Goal: Task Accomplishment & Management: Manage account settings

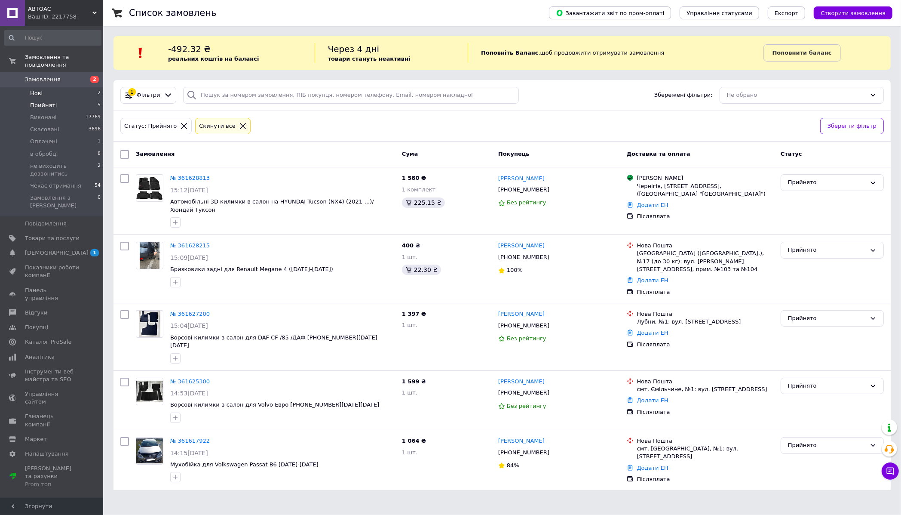
click at [58, 91] on li "Нові 2" at bounding box center [53, 93] width 106 height 12
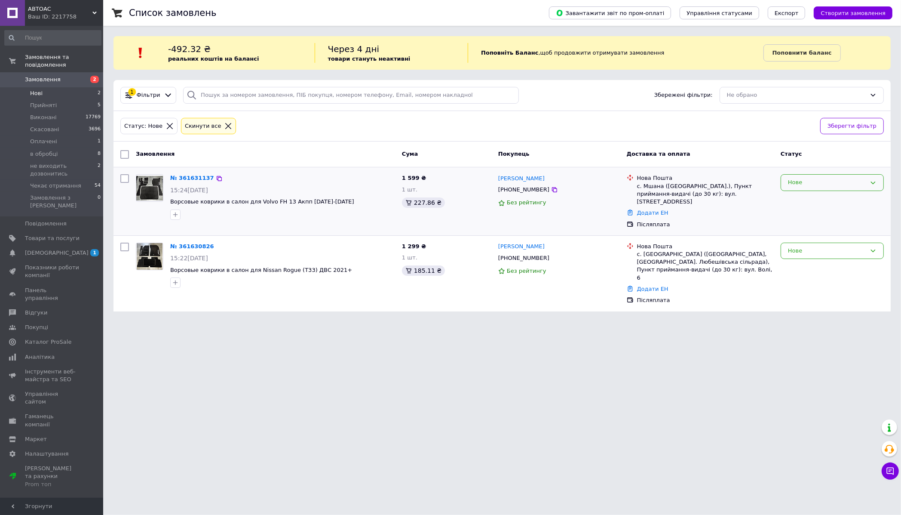
click at [847, 182] on div "Нове" at bounding box center [827, 182] width 78 height 9
click at [815, 200] on li "Прийнято" at bounding box center [832, 201] width 102 height 16
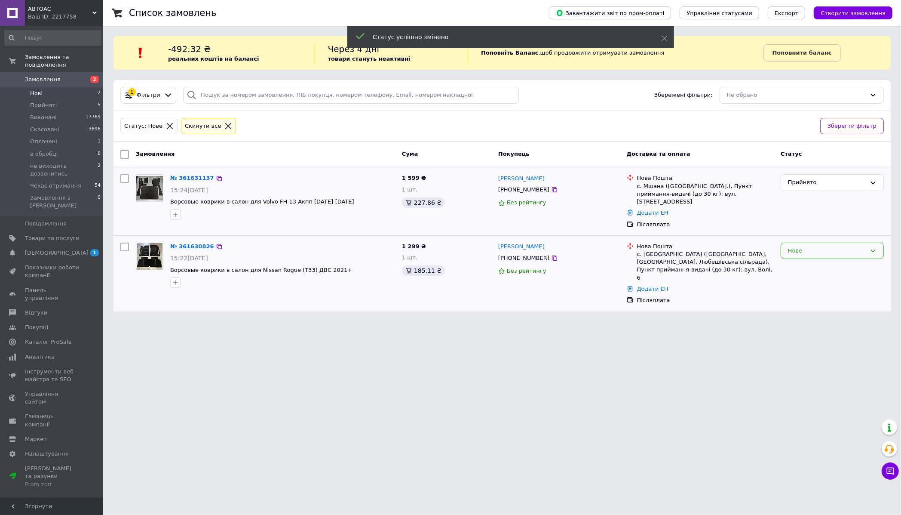
click at [810, 246] on div "Нове" at bounding box center [827, 250] width 78 height 9
click at [809, 261] on li "Прийнято" at bounding box center [832, 269] width 102 height 16
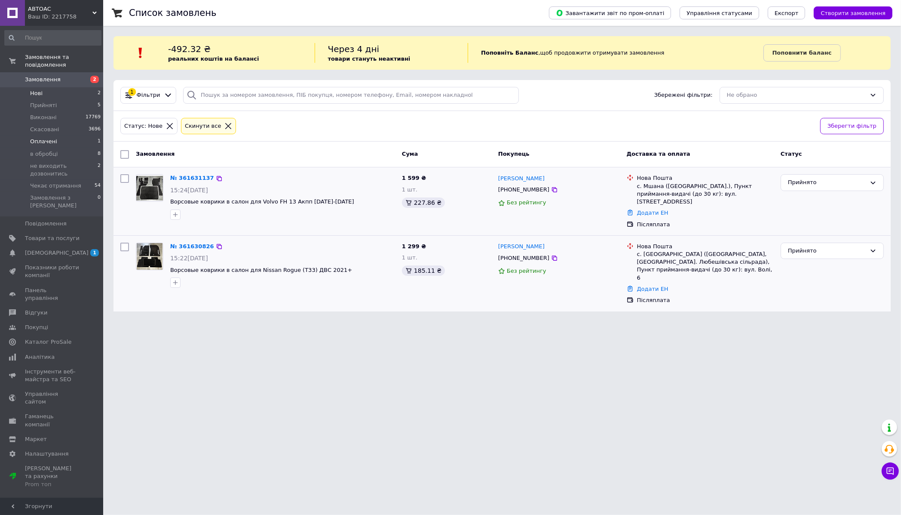
click at [63, 144] on li "Оплачені 1" at bounding box center [53, 141] width 106 height 12
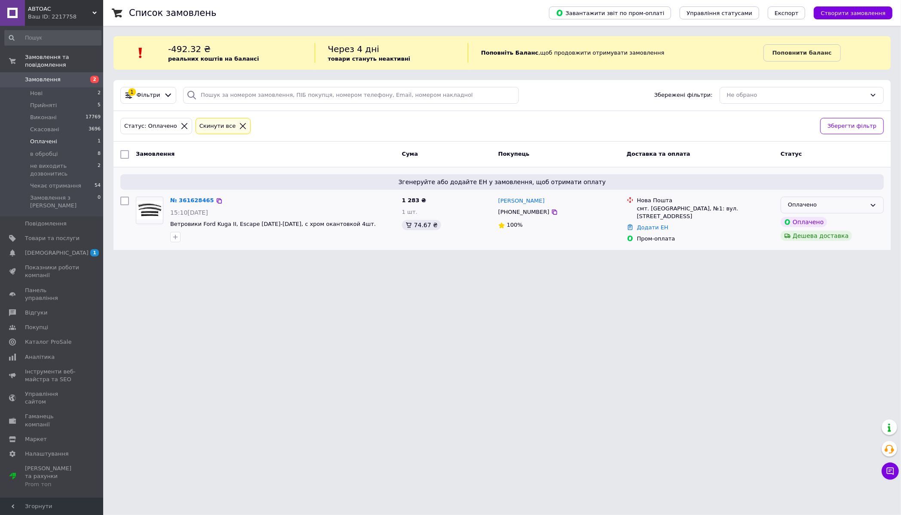
click at [797, 202] on div "Оплачено" at bounding box center [827, 204] width 78 height 9
click at [795, 218] on li "Прийнято" at bounding box center [832, 223] width 102 height 16
click at [787, 51] on b "Поповнити баланс" at bounding box center [802, 52] width 59 height 6
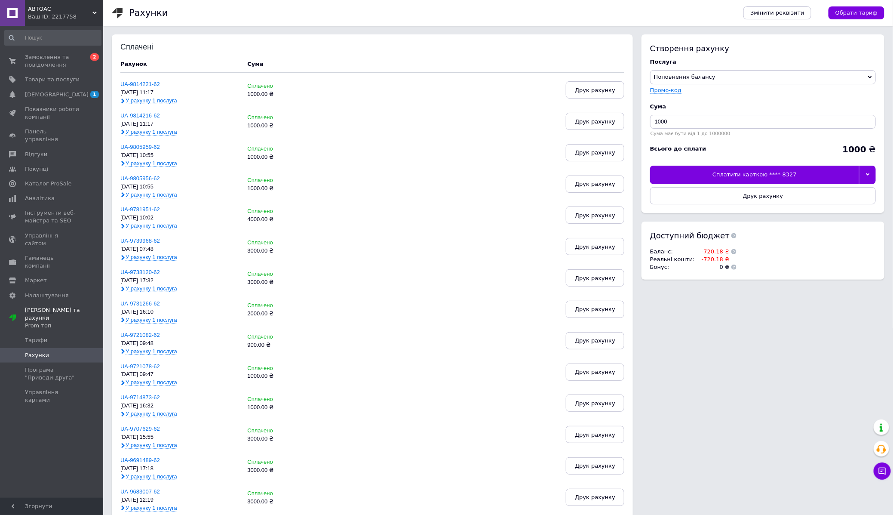
click at [866, 175] on icon at bounding box center [868, 174] width 4 height 4
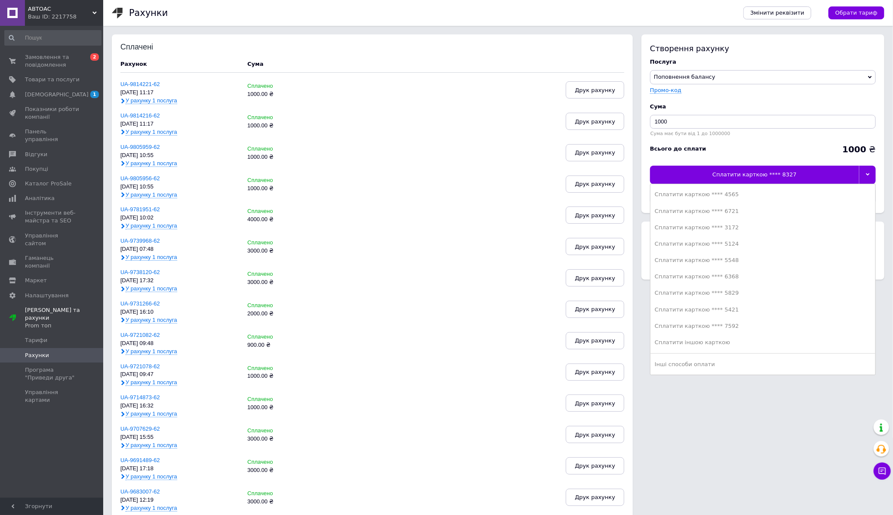
click at [734, 308] on div "Сплатити карткою **** 5421" at bounding box center [763, 310] width 216 height 8
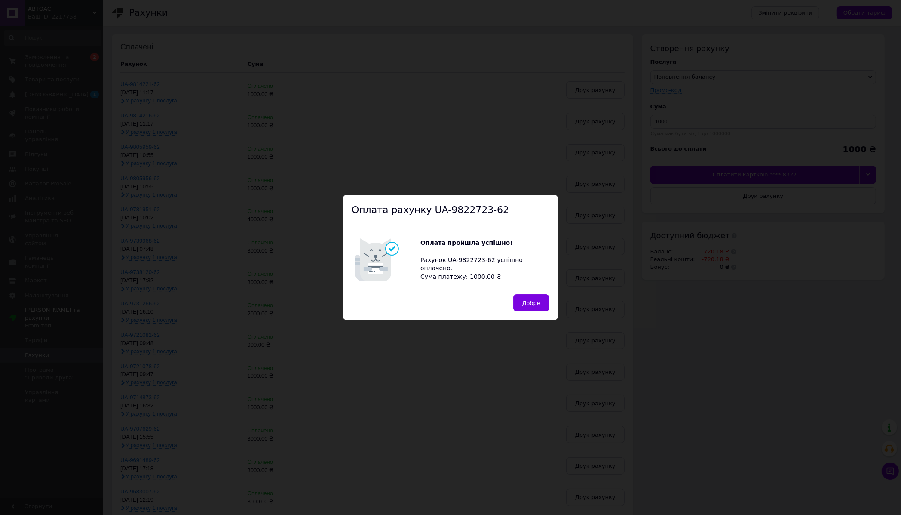
click at [536, 308] on button "Добре" at bounding box center [531, 302] width 36 height 17
